Goal: Task Accomplishment & Management: Manage account settings

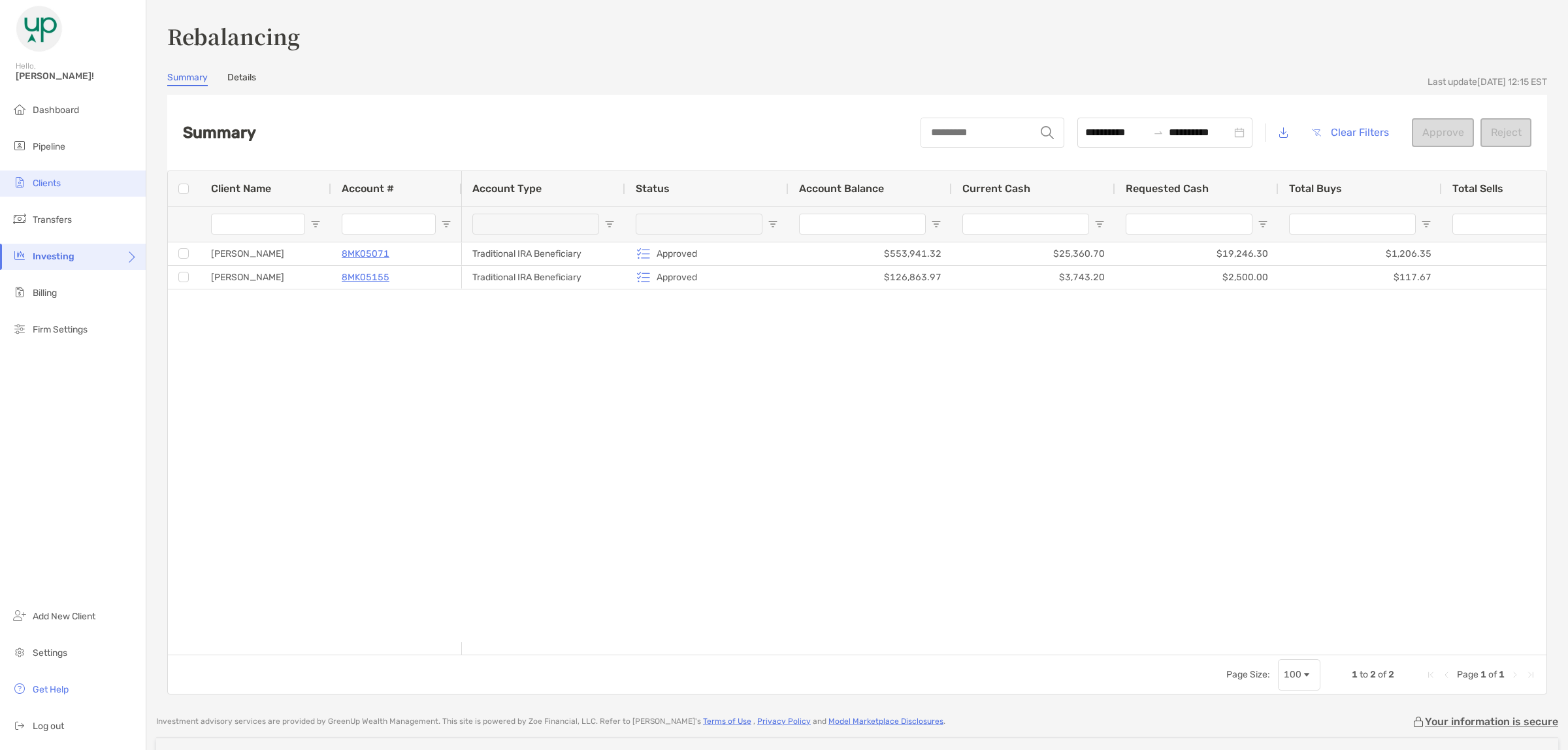
click at [52, 183] on span "Clients" at bounding box center [47, 183] width 28 height 11
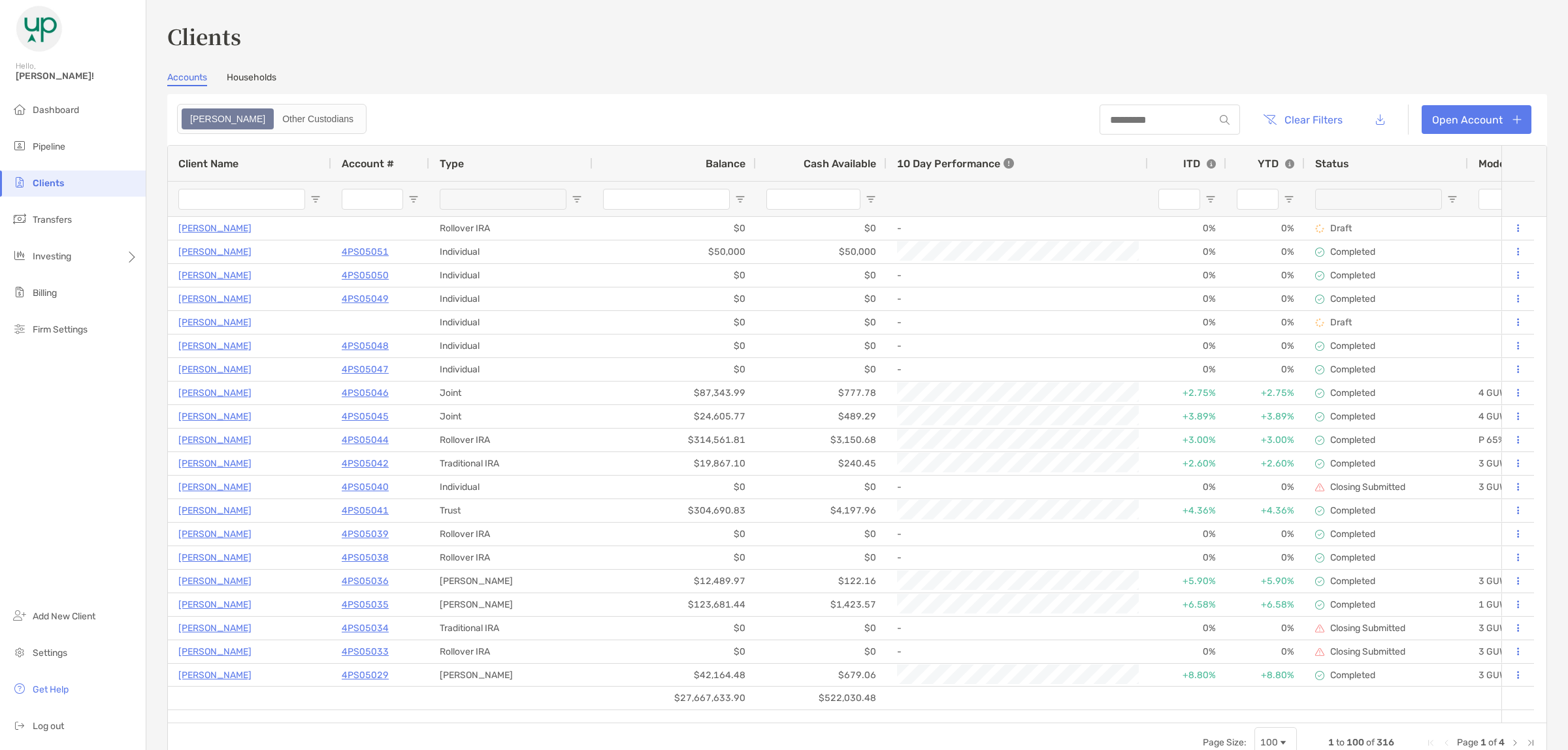
click at [1160, 125] on div at bounding box center [1170, 119] width 141 height 30
click at [1160, 118] on input at bounding box center [1157, 120] width 114 height 11
paste input "********"
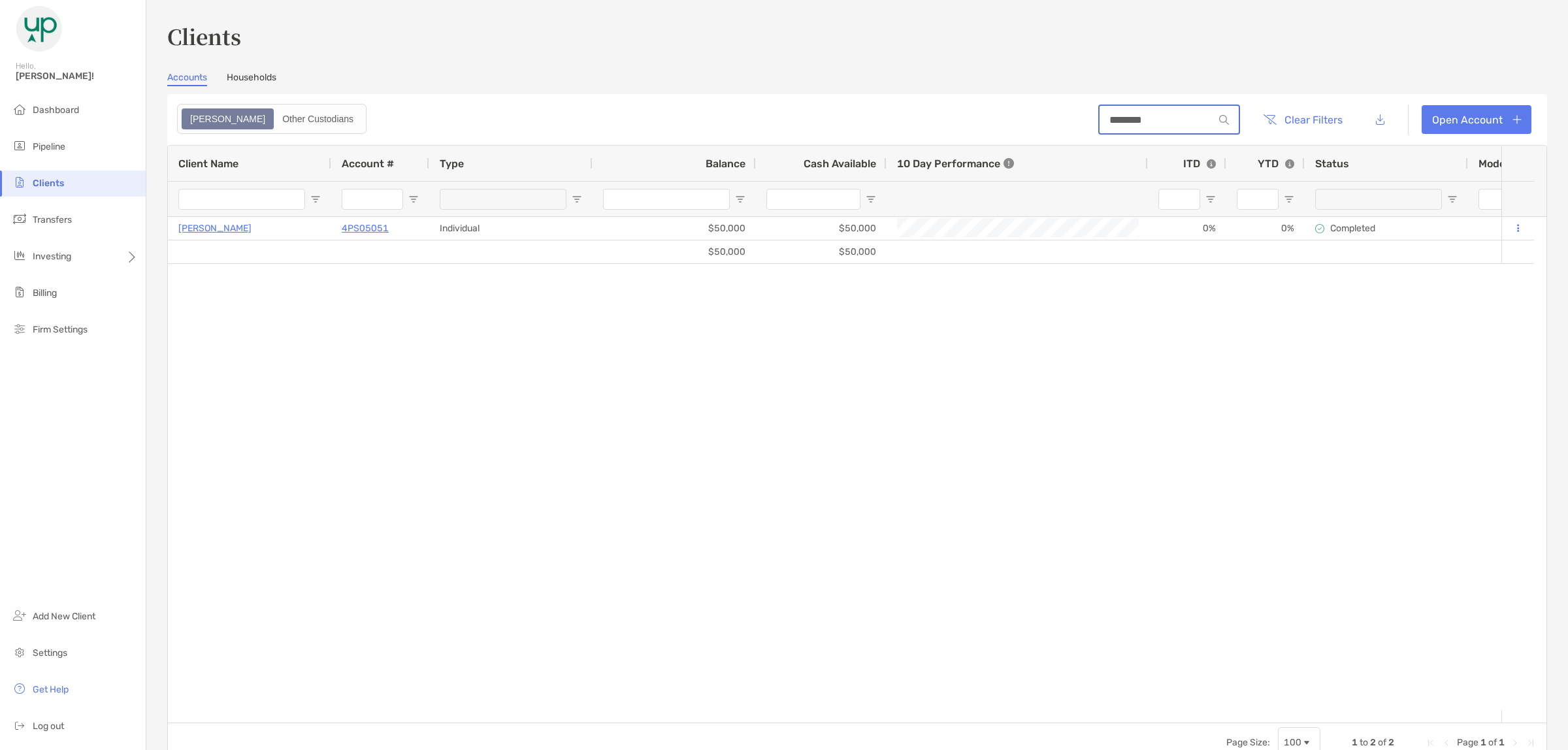
type input "********"
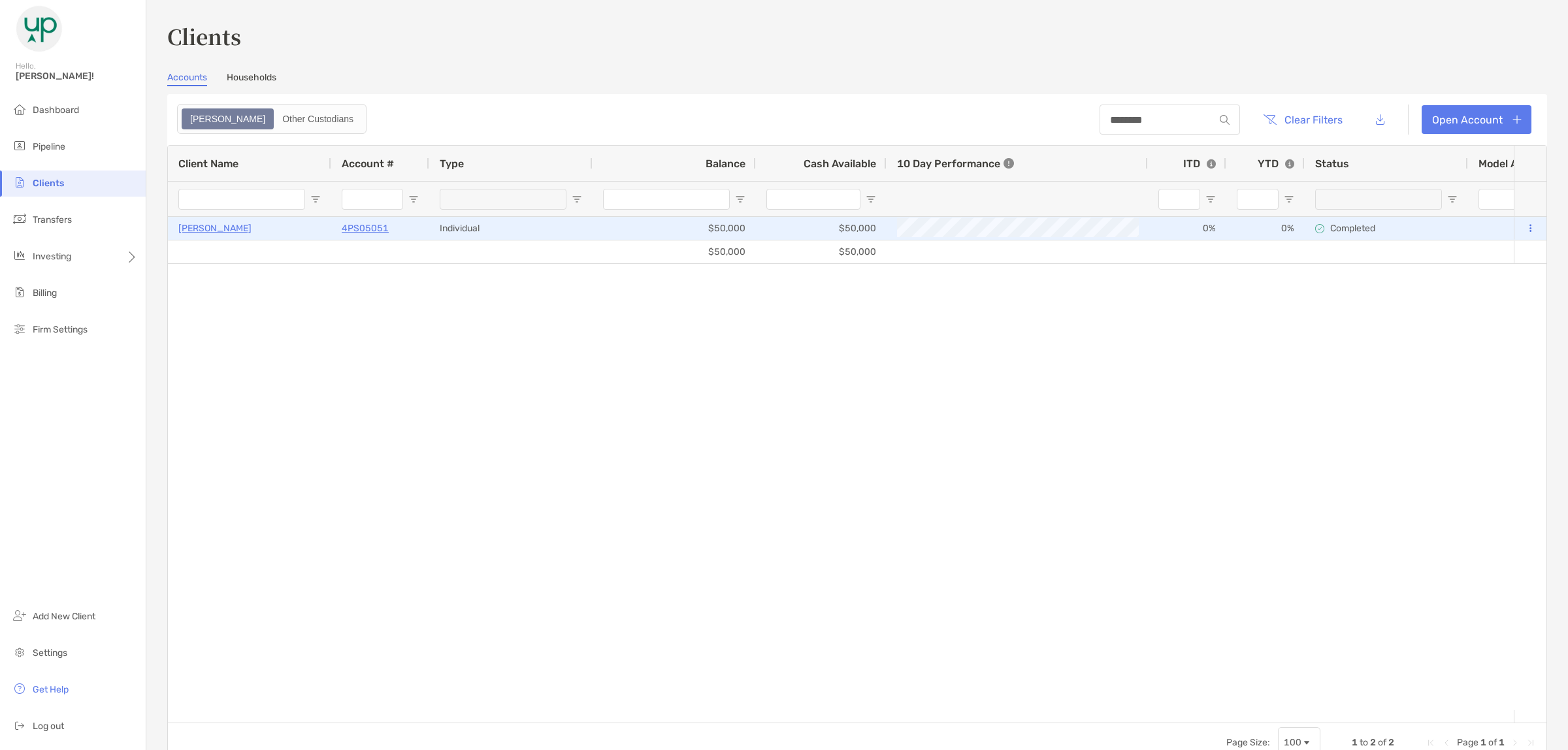
click at [351, 225] on p "4PS05051" at bounding box center [365, 228] width 47 height 16
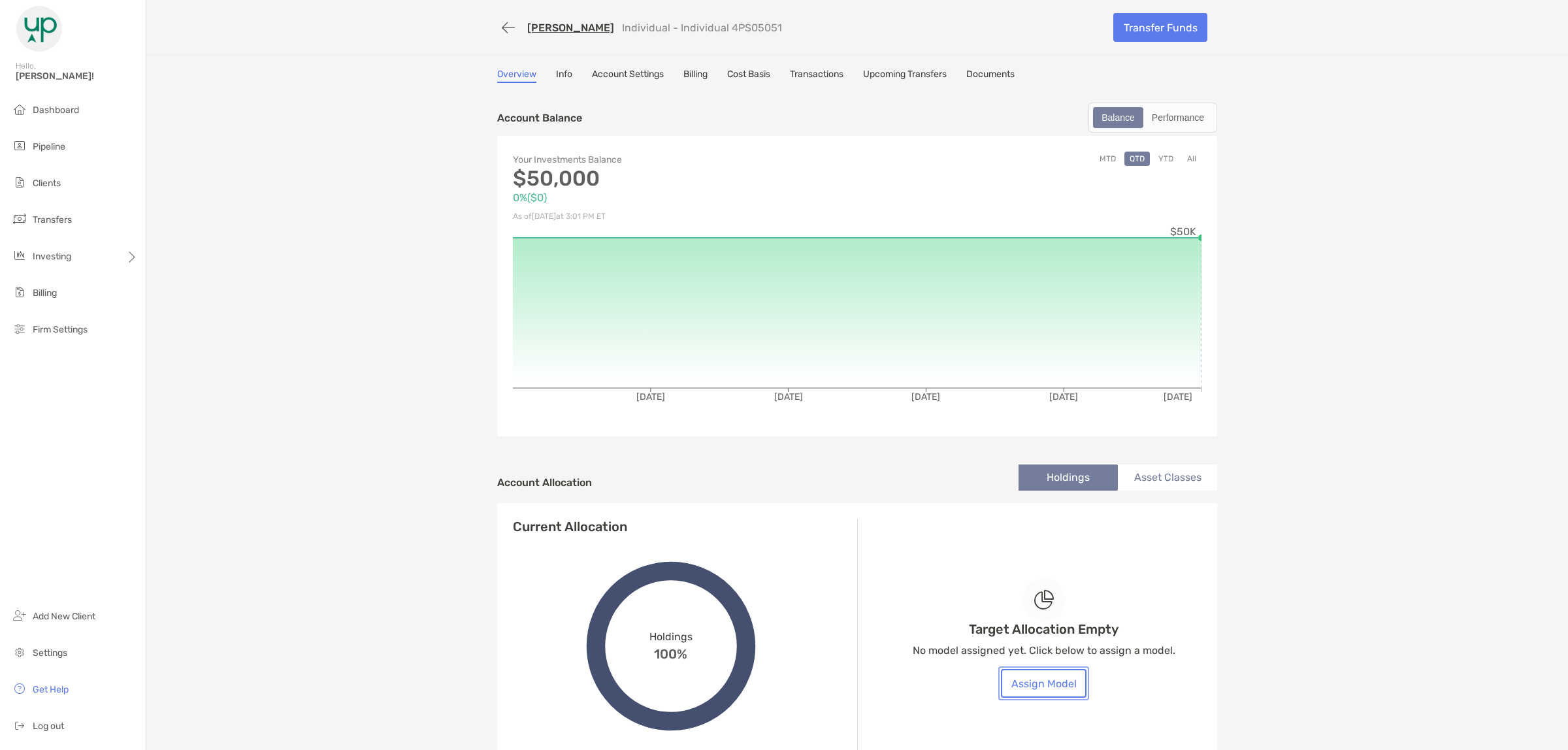
click at [1050, 693] on button "Assign Model" at bounding box center [1044, 683] width 86 height 29
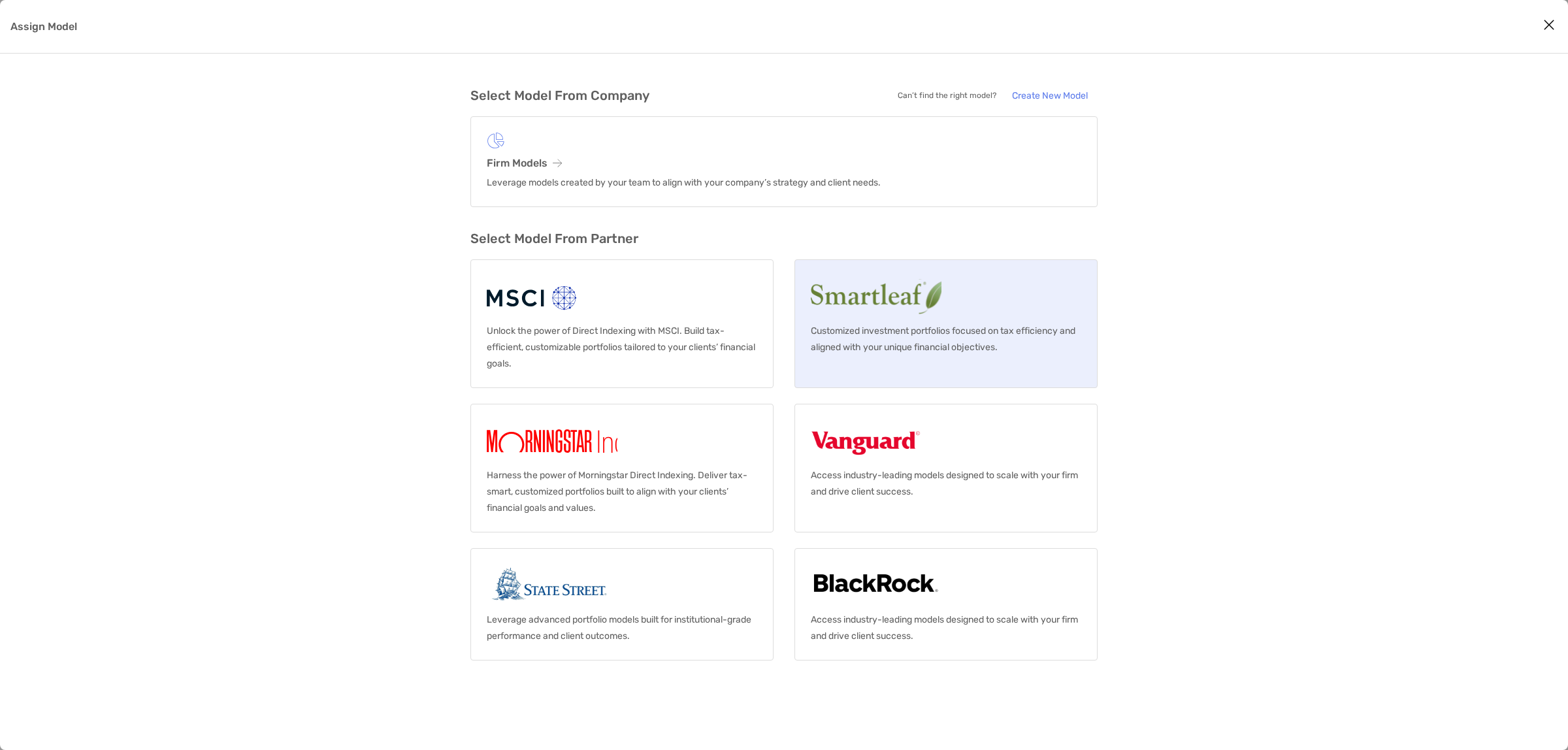
click at [909, 327] on p "Customized investment portfolios focused on tax efficiency and aligned with you…" at bounding box center [946, 339] width 270 height 33
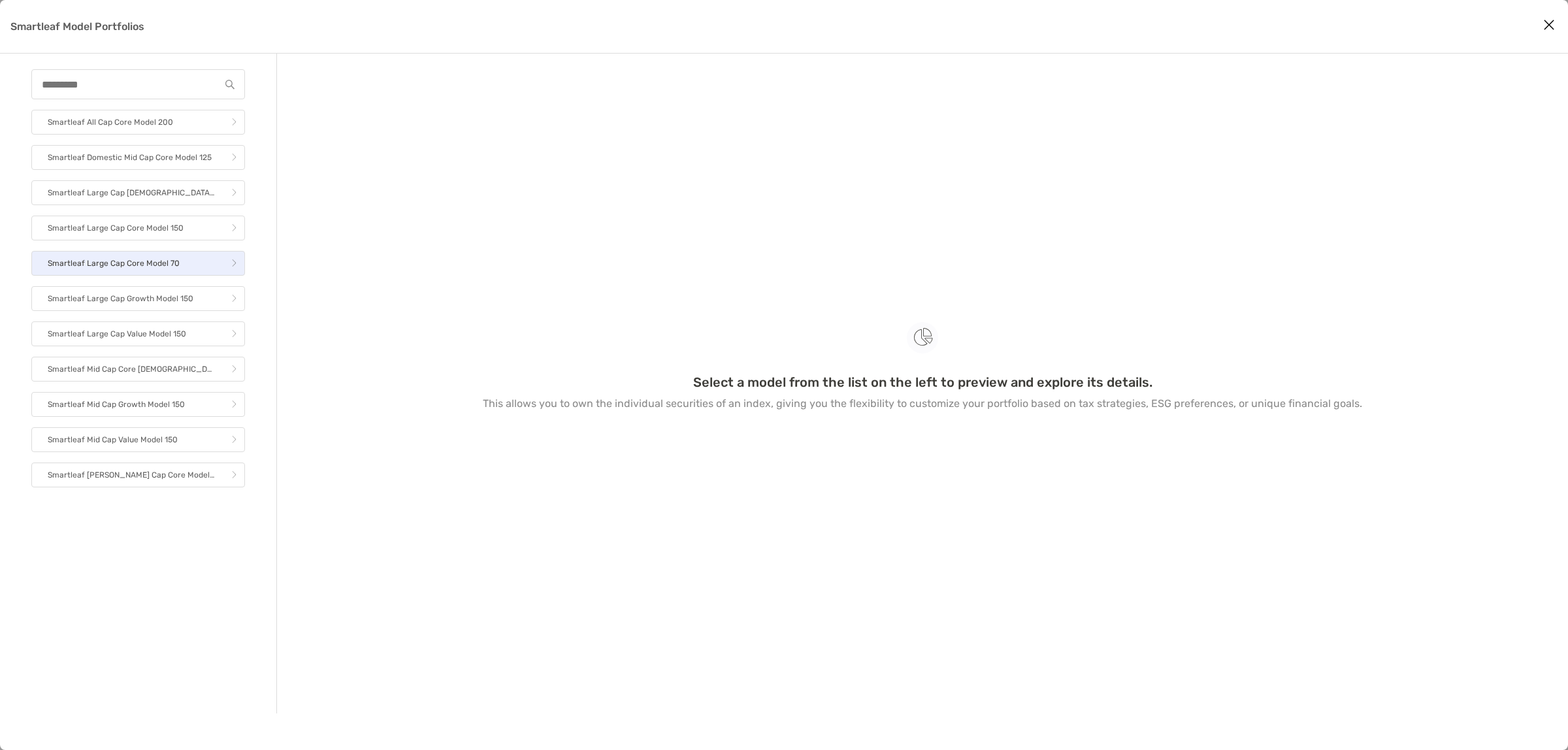
click at [180, 254] on link "Smartleaf Large Cap Core Model 70" at bounding box center [138, 263] width 214 height 25
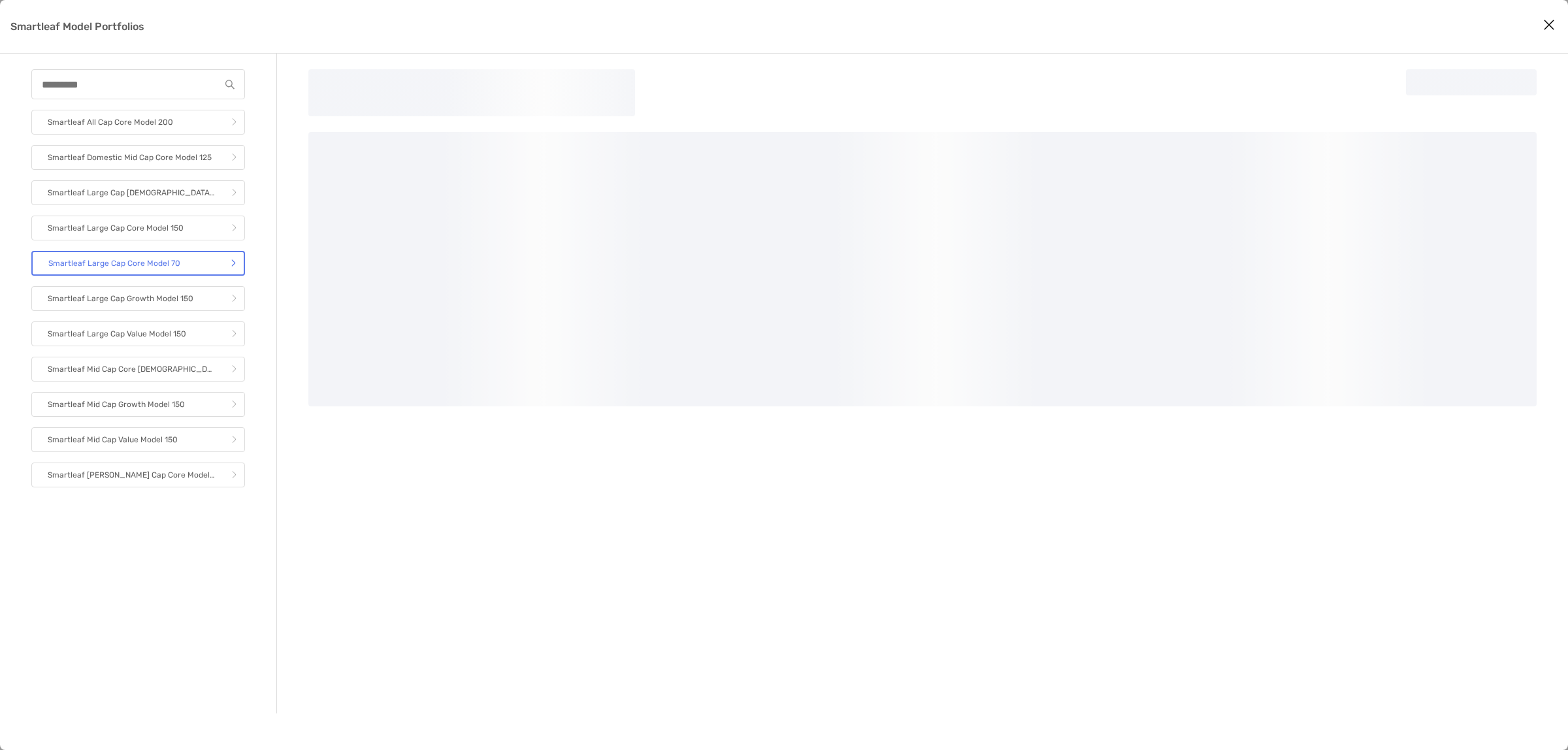
click at [138, 256] on p "Smartleaf Large Cap Core Model 70" at bounding box center [114, 263] width 132 height 16
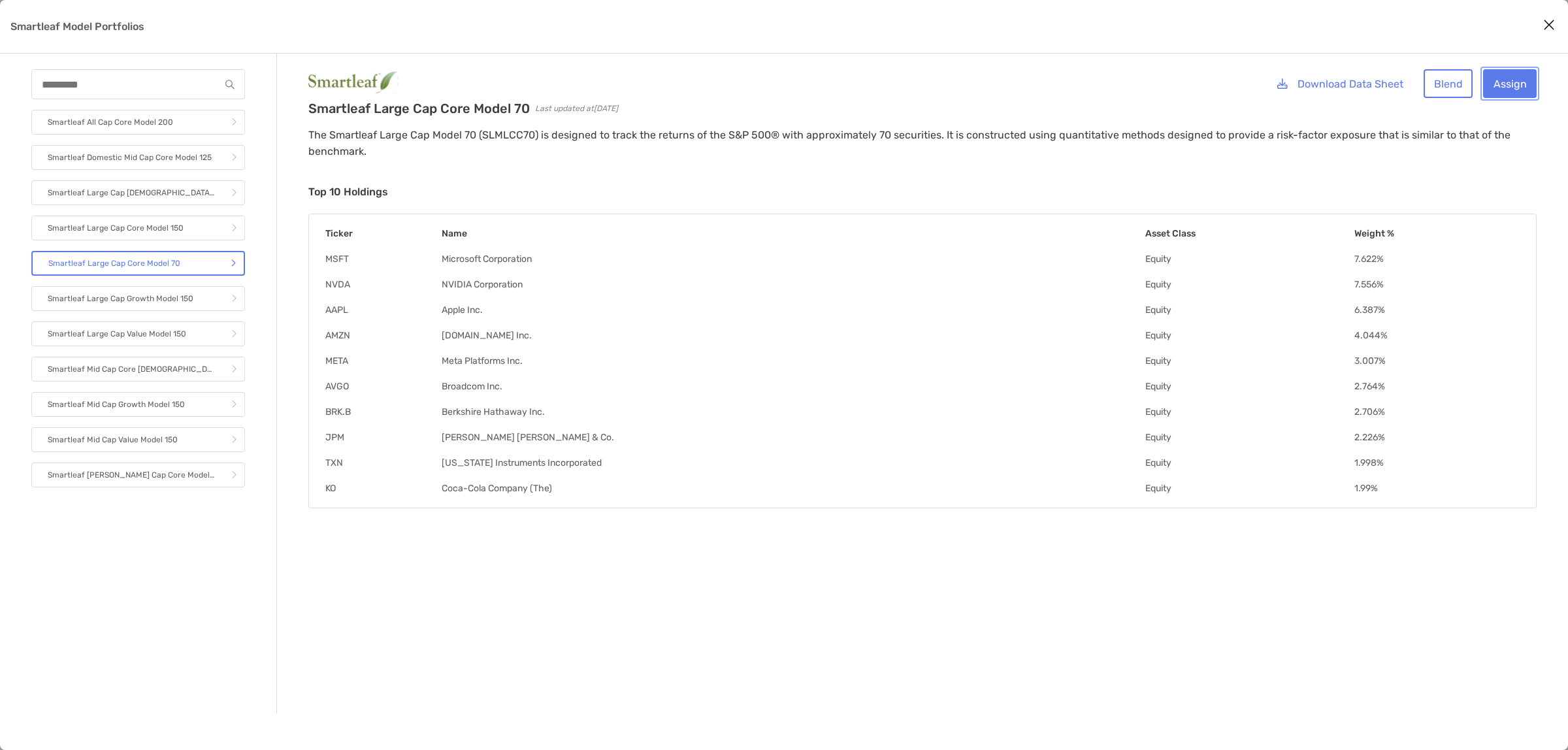
click at [1503, 80] on link "Assign" at bounding box center [1510, 83] width 54 height 29
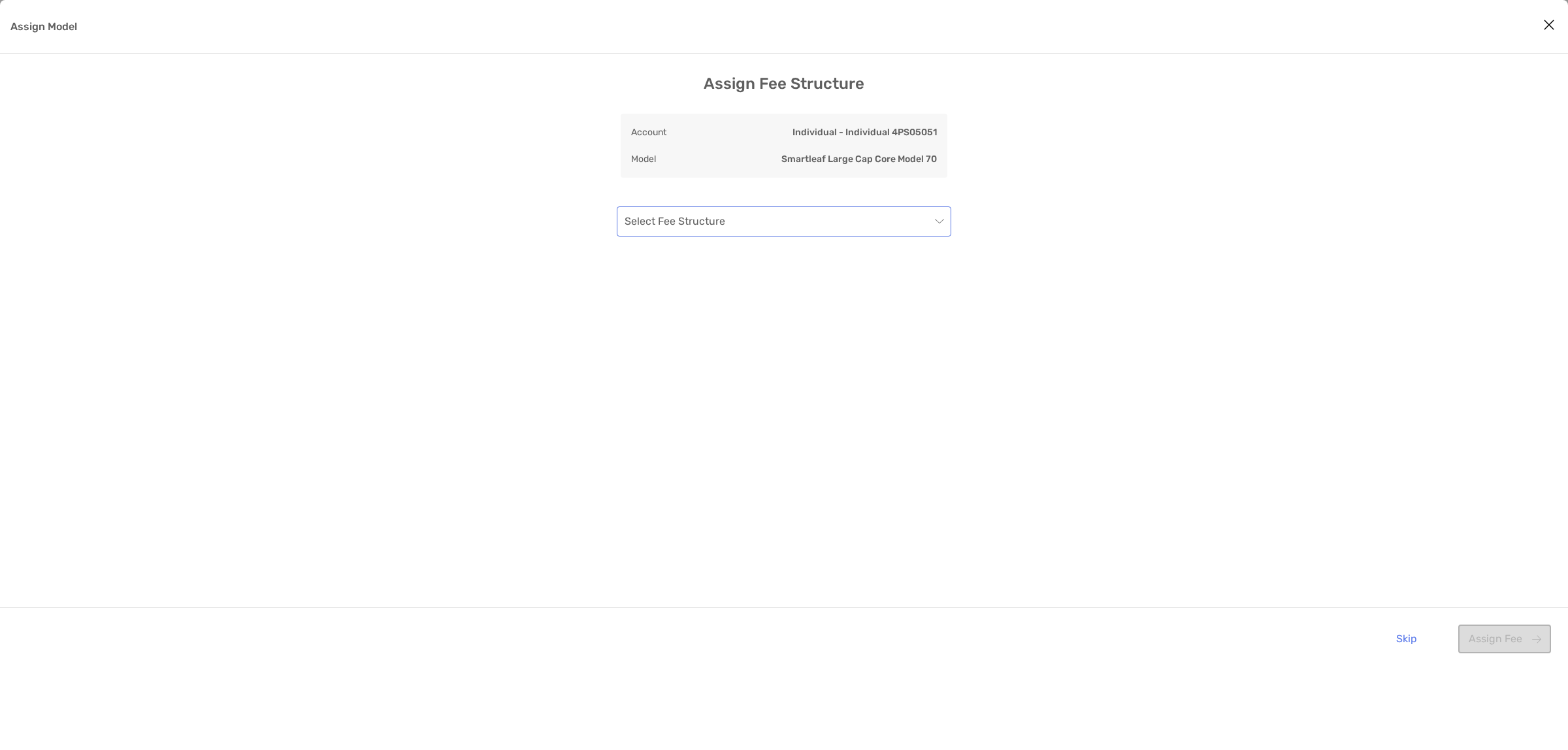
click at [783, 227] on input "Assign Model" at bounding box center [777, 221] width 306 height 29
click at [740, 293] on div "1 Percent Fee Schedule" at bounding box center [784, 293] width 314 height 16
click at [1511, 652] on button "Assign Fee" at bounding box center [1505, 638] width 93 height 29
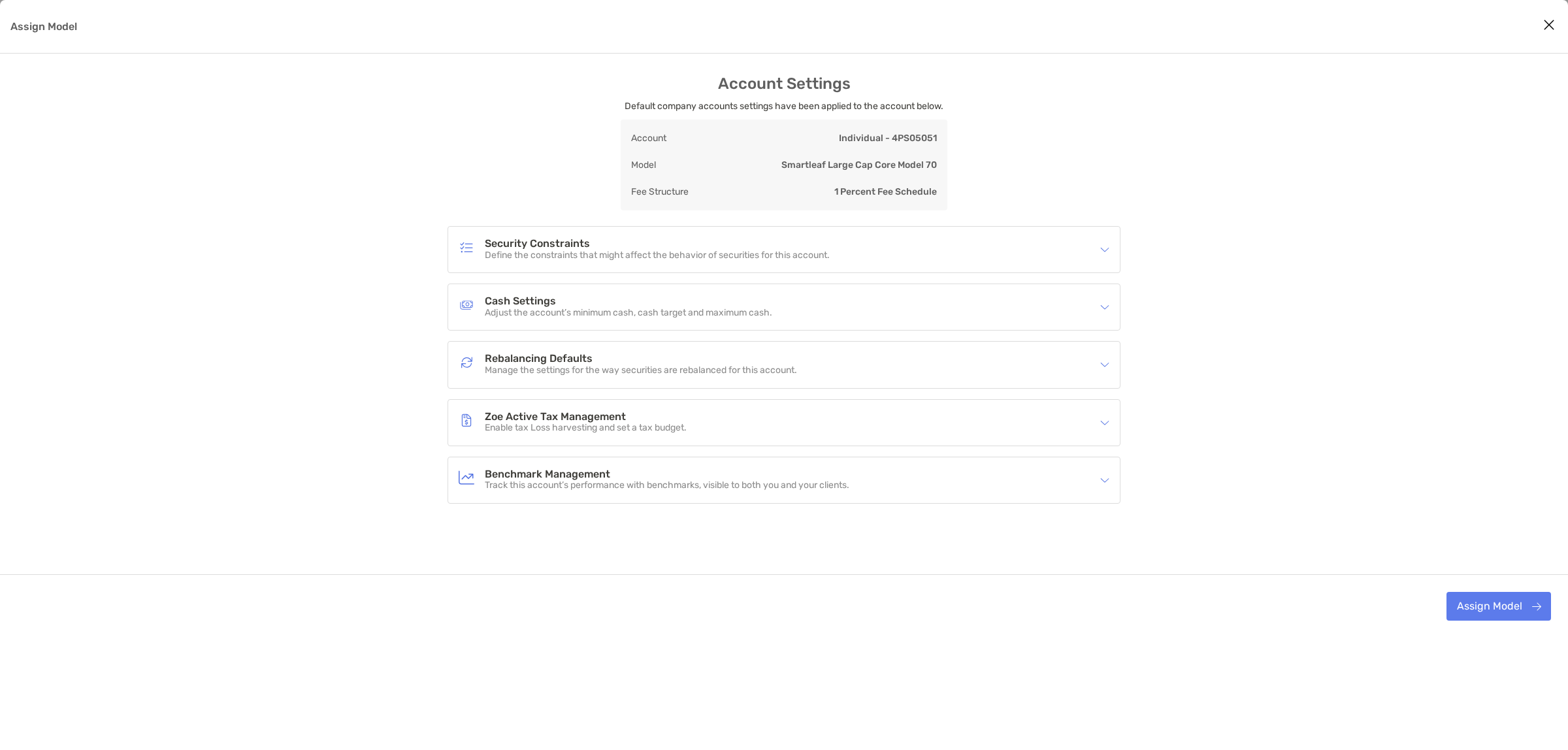
click at [602, 351] on div "Rebalancing Defaults Manage the settings for the way securities are rebalanced …" at bounding box center [776, 365] width 634 height 30
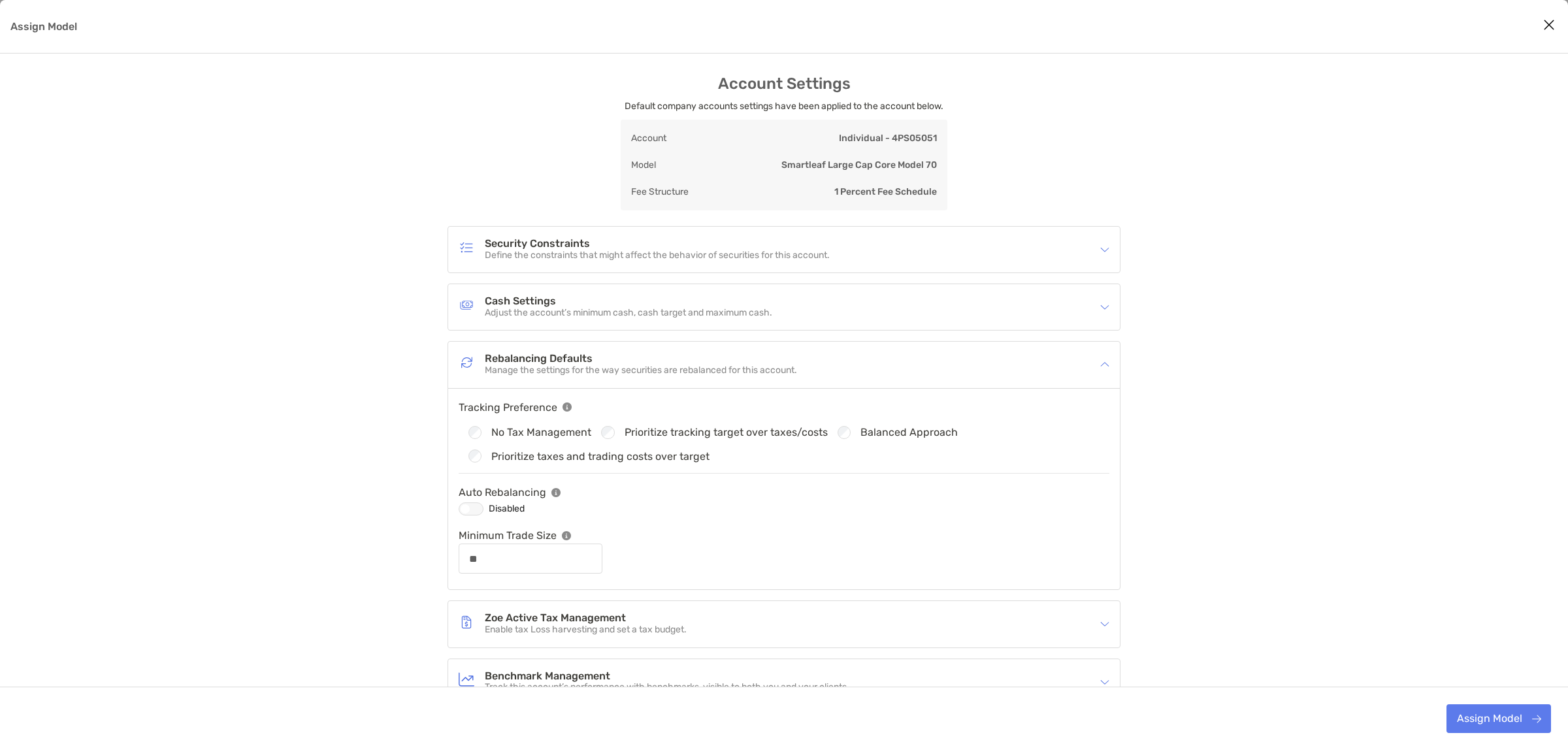
click at [475, 511] on div "Assign Model" at bounding box center [471, 509] width 25 height 13
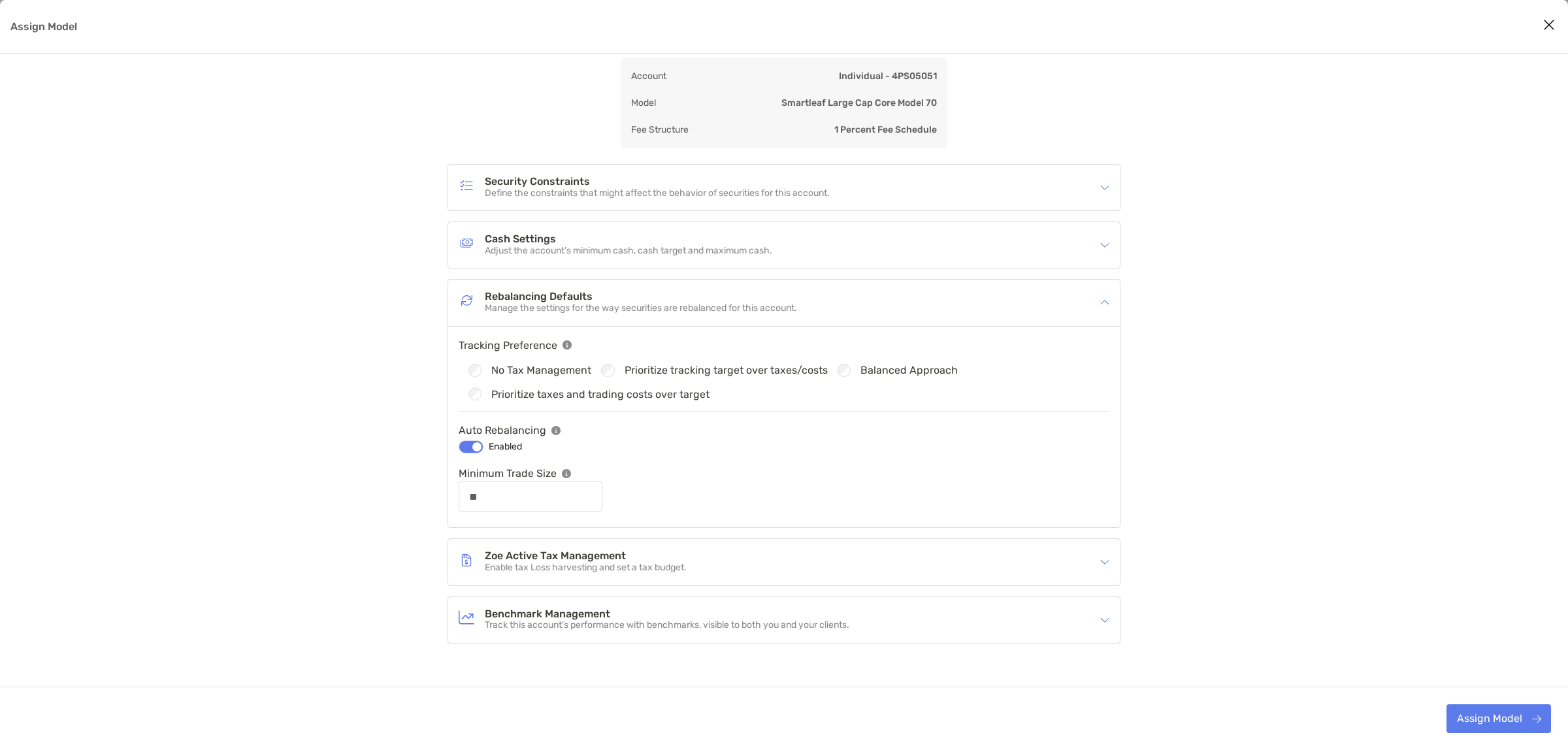
scroll to position [90, 0]
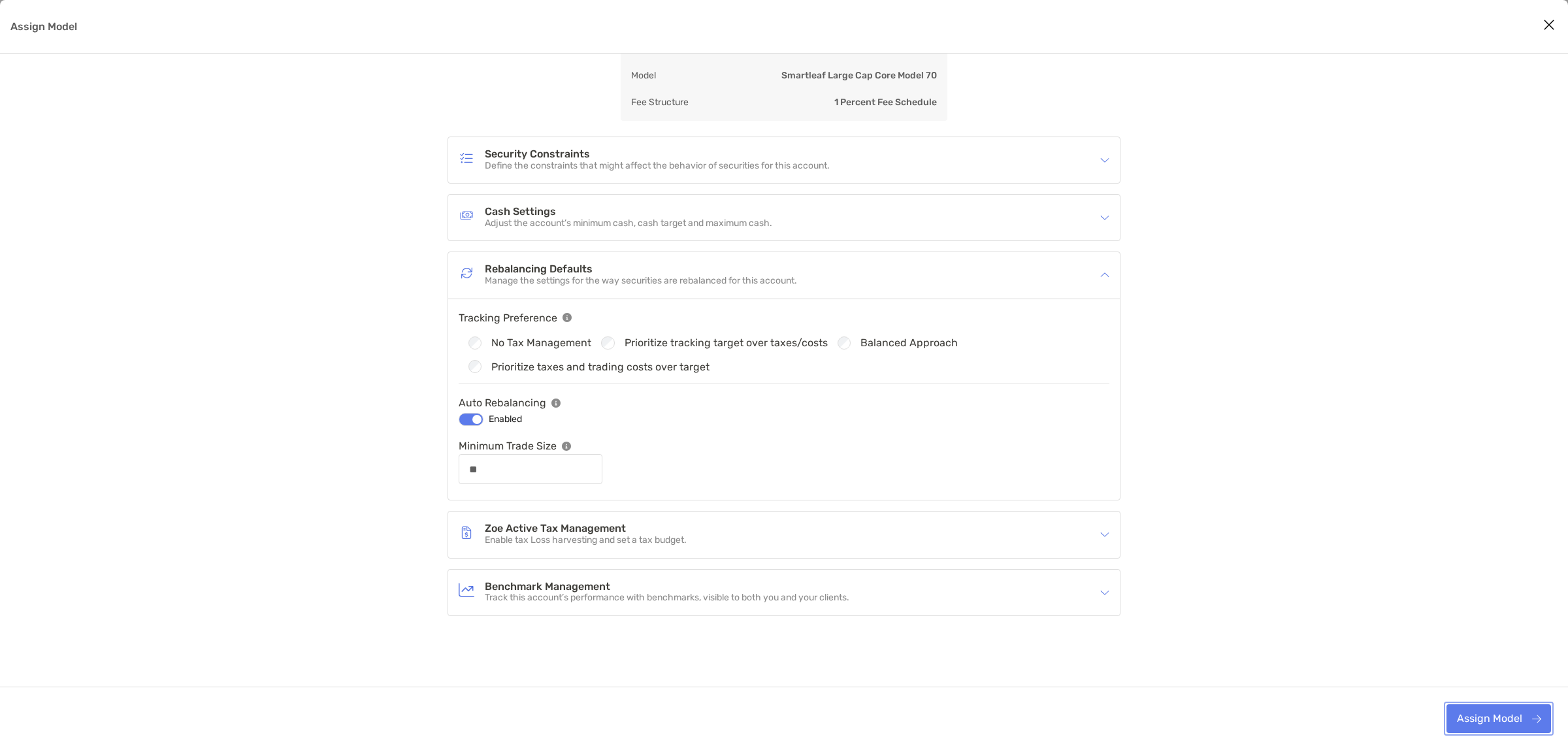
click at [1516, 714] on button "Assign Model" at bounding box center [1499, 719] width 105 height 29
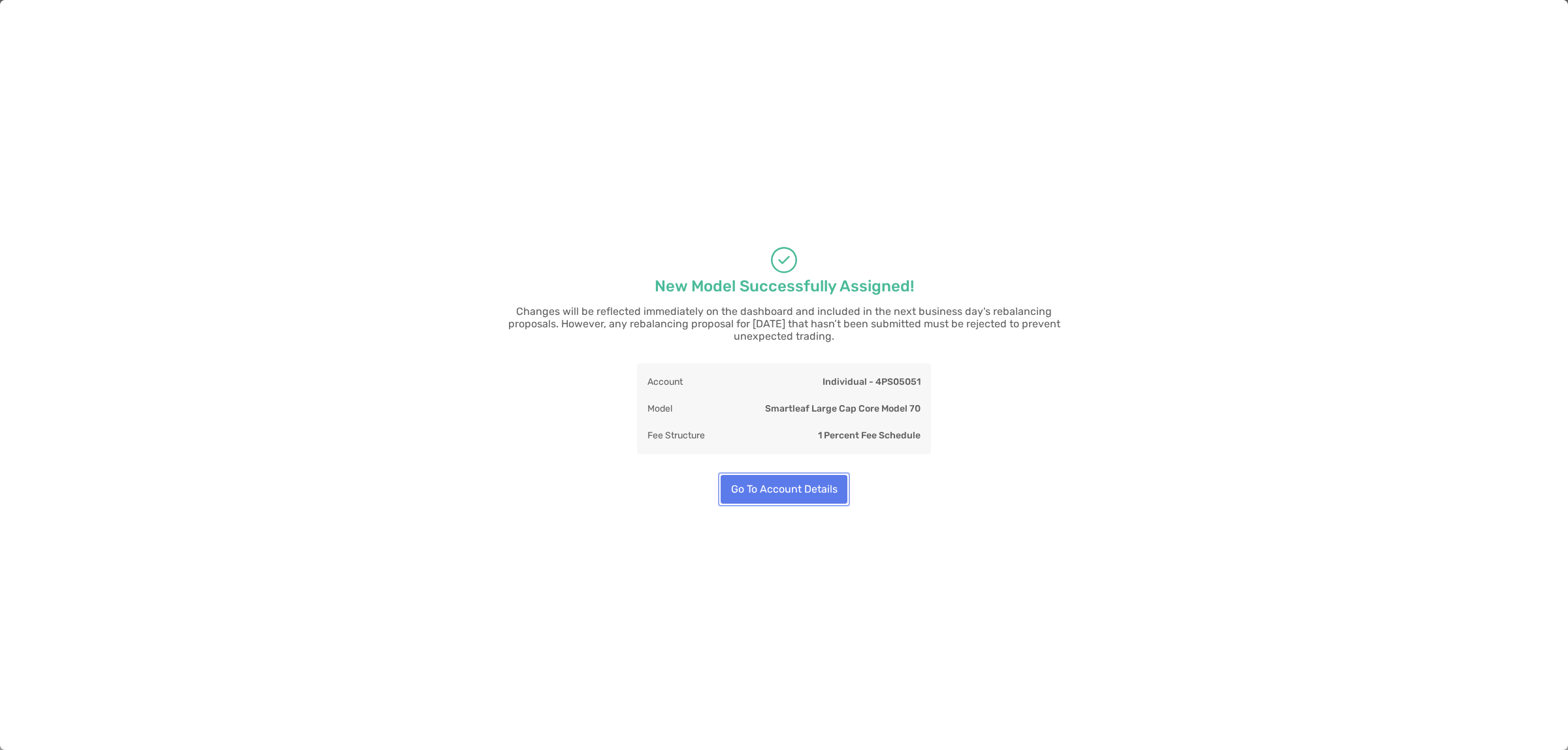
click at [788, 478] on button "Go To Account Details" at bounding box center [784, 489] width 127 height 29
type input "**"
